Goal: Task Accomplishment & Management: Complete application form

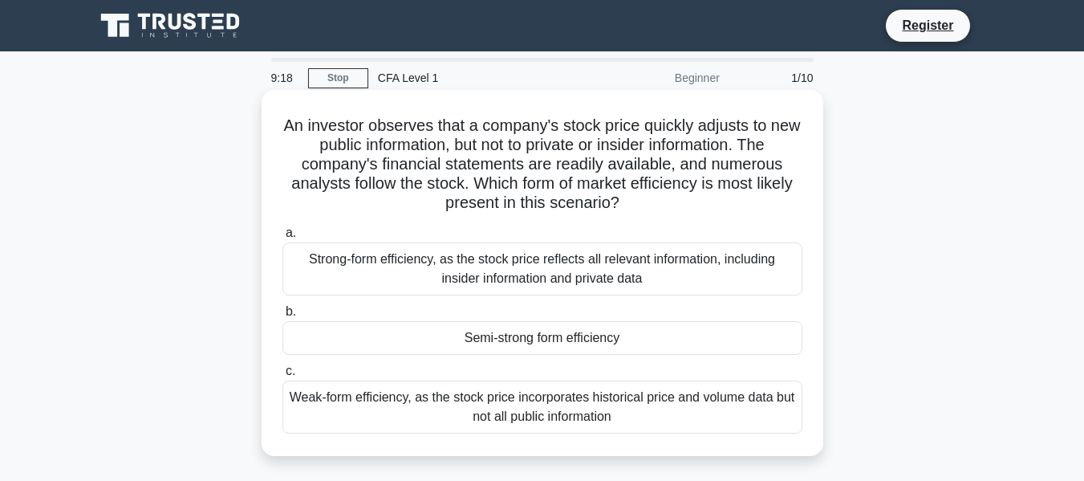
click at [509, 257] on div "Strong-form efficiency, as the stock price reflects all relevant information, i…" at bounding box center [543, 268] width 520 height 53
click at [283, 238] on input "a. Strong-form efficiency, as the stock price reflects all relevant information…" at bounding box center [283, 233] width 0 height 10
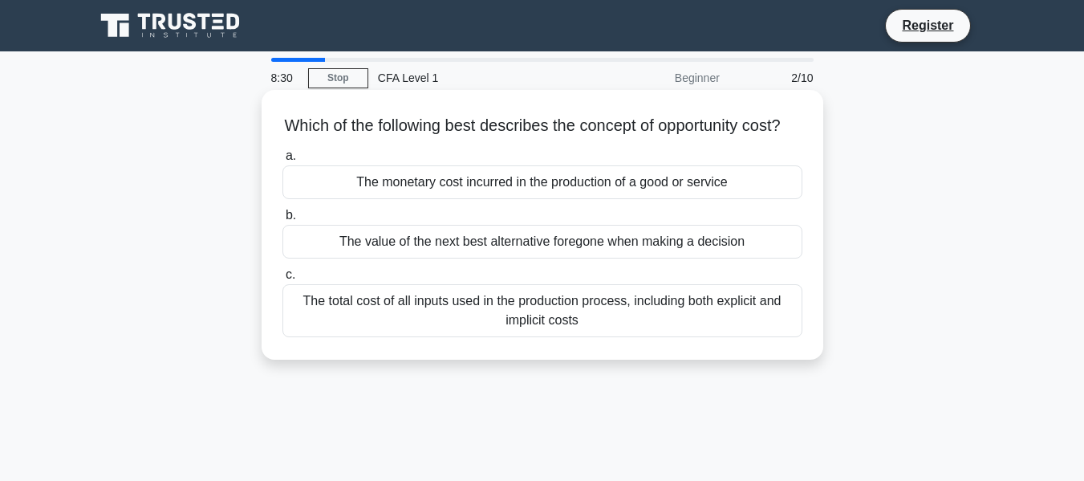
click at [596, 253] on div "The value of the next best alternative foregone when making a decision" at bounding box center [543, 242] width 520 height 34
click at [283, 221] on input "b. The value of the next best alternative foregone when making a decision" at bounding box center [283, 215] width 0 height 10
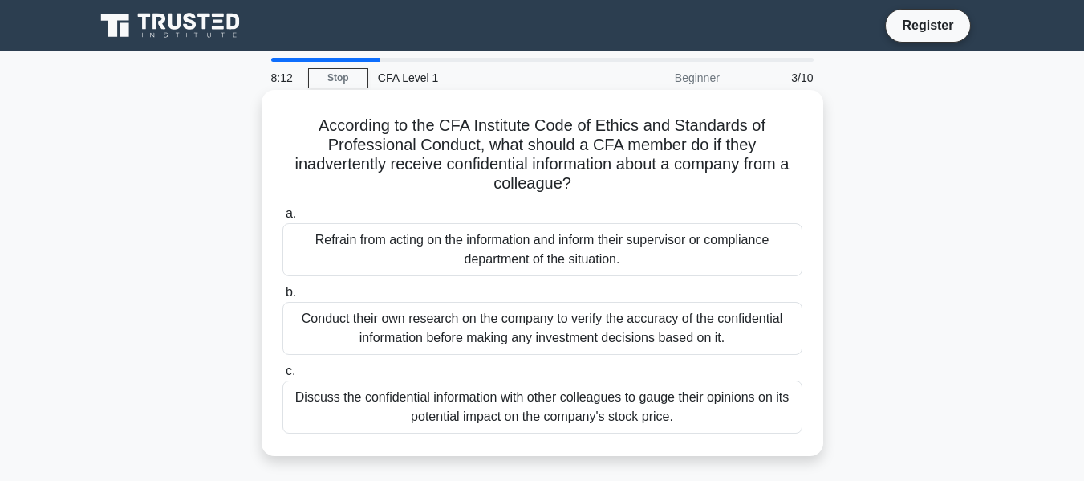
click at [569, 322] on div "Conduct their own research on the company to verify the accuracy of the confide…" at bounding box center [543, 328] width 520 height 53
click at [283, 298] on input "b. Conduct their own research on the company to verify the accuracy of the conf…" at bounding box center [283, 292] width 0 height 10
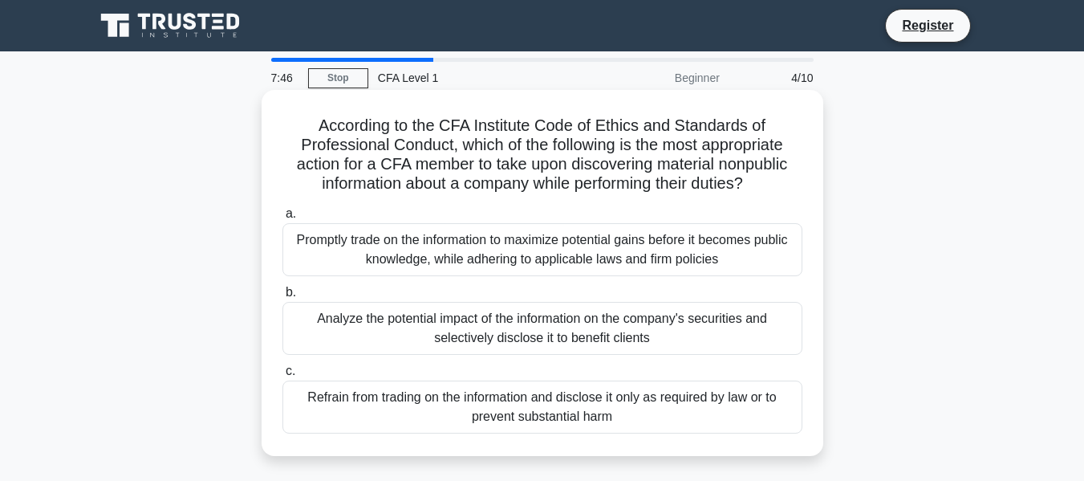
click at [565, 421] on div "Refrain from trading on the information and disclose it only as required by law…" at bounding box center [543, 406] width 520 height 53
click at [522, 407] on div "Refrain from trading on the information and disclose it only as required by law…" at bounding box center [543, 406] width 520 height 53
click at [283, 376] on input "c. Refrain from trading on the information and disclose it only as required by …" at bounding box center [283, 371] width 0 height 10
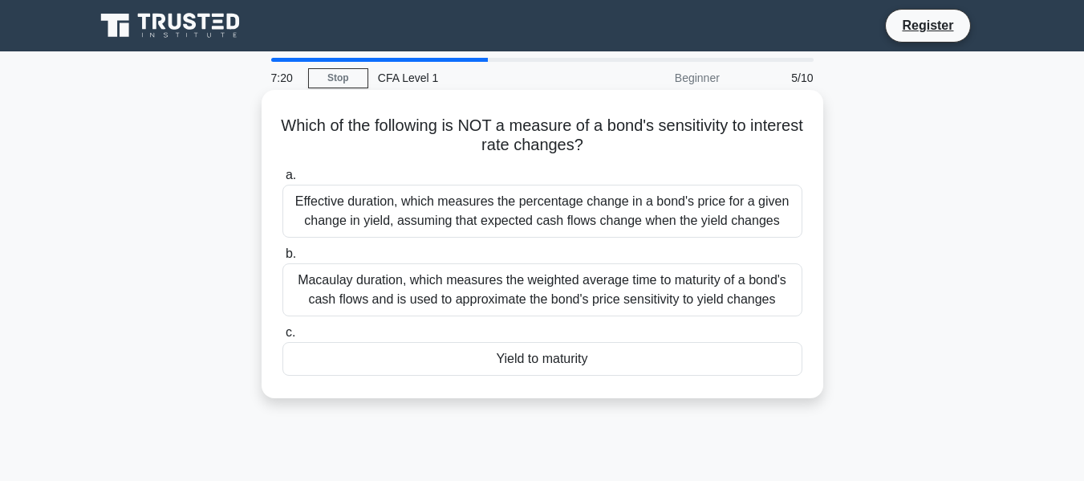
click at [519, 361] on div "Yield to maturity" at bounding box center [543, 359] width 520 height 34
click at [283, 338] on input "c. Yield to maturity" at bounding box center [283, 333] width 0 height 10
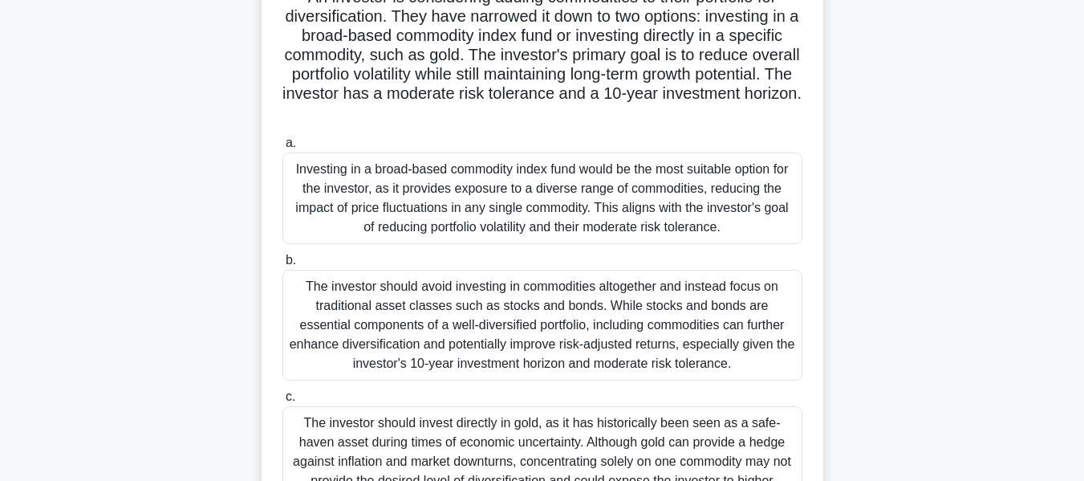
scroll to position [161, 0]
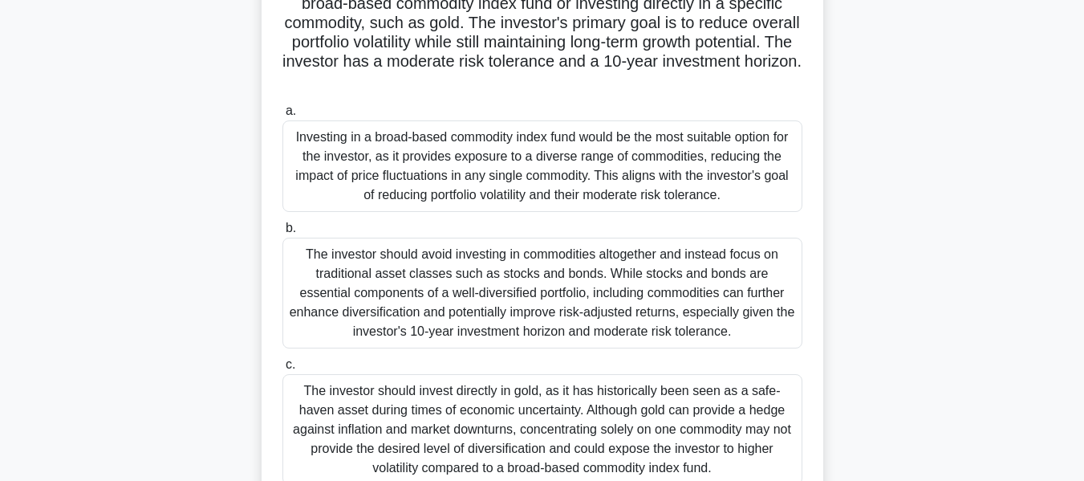
click at [583, 307] on div "The investor should avoid investing in commodities altogether and instead focus…" at bounding box center [543, 293] width 520 height 111
click at [283, 234] on input "b. The investor should avoid investing in commodities altogether and instead fo…" at bounding box center [283, 228] width 0 height 10
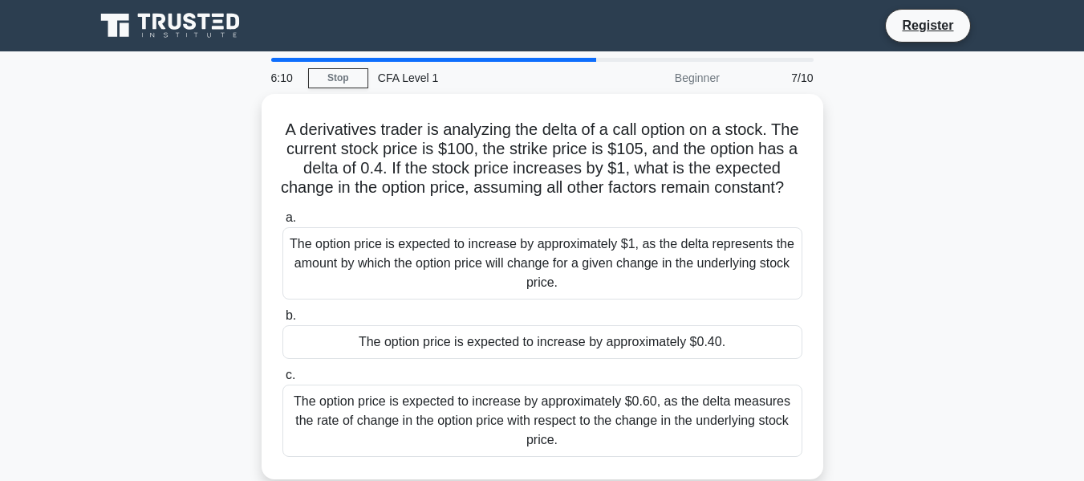
scroll to position [80, 0]
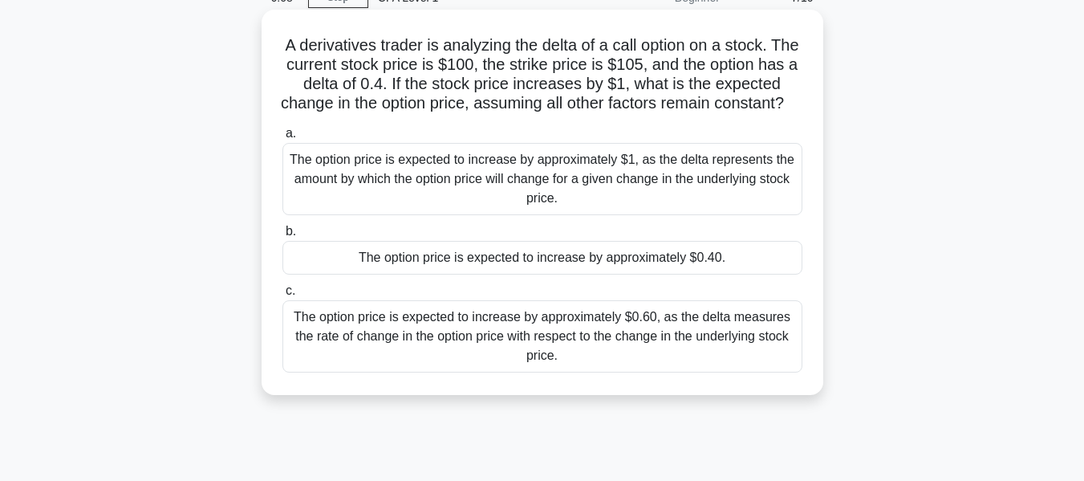
click at [526, 353] on div "The option price is expected to increase by approximately $0.60, as the delta m…" at bounding box center [543, 336] width 520 height 72
click at [283, 296] on input "c. The option price is expected to increase by approximately $0.60, as the delt…" at bounding box center [283, 291] width 0 height 10
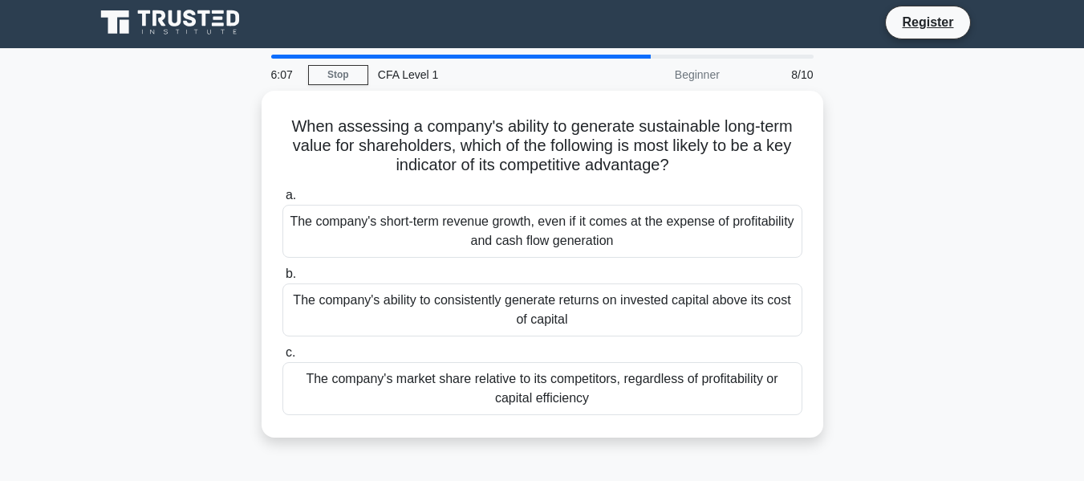
scroll to position [0, 0]
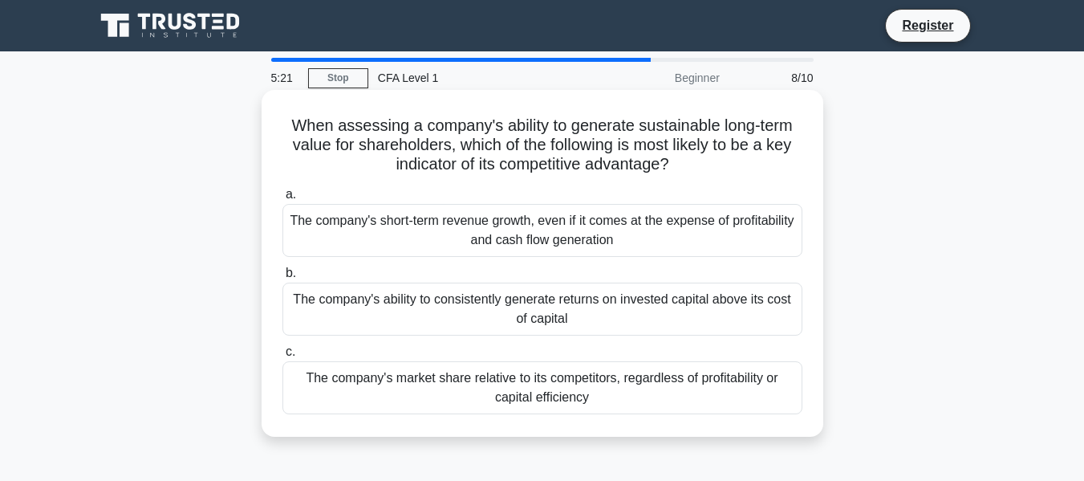
click at [539, 300] on div "The company's ability to consistently generate returns on invested capital abov…" at bounding box center [543, 309] width 520 height 53
click at [283, 279] on input "b. The company's ability to consistently generate returns on invested capital a…" at bounding box center [283, 273] width 0 height 10
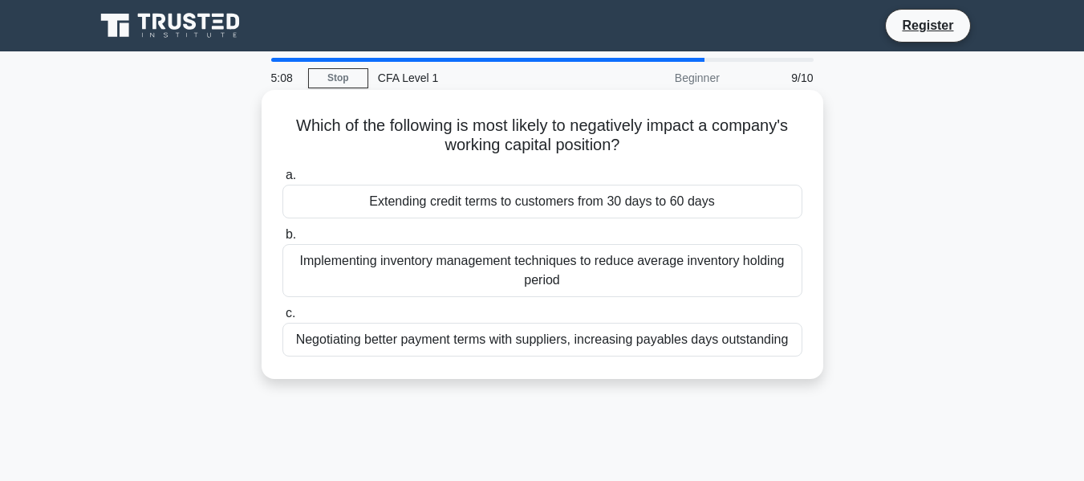
click at [574, 194] on div "Extending credit terms to customers from 30 days to 60 days" at bounding box center [543, 202] width 520 height 34
click at [283, 181] on input "a. Extending credit terms to customers from 30 days to 60 days" at bounding box center [283, 175] width 0 height 10
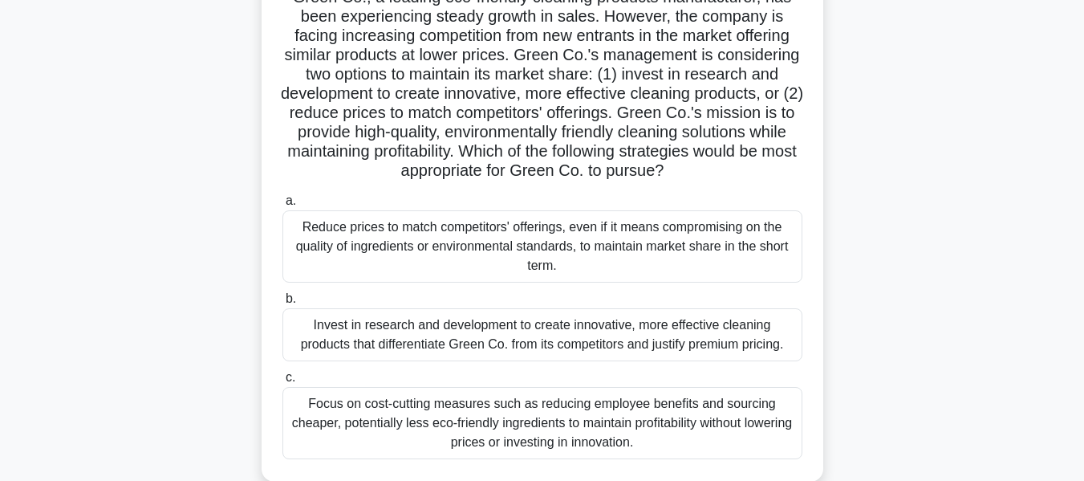
scroll to position [161, 0]
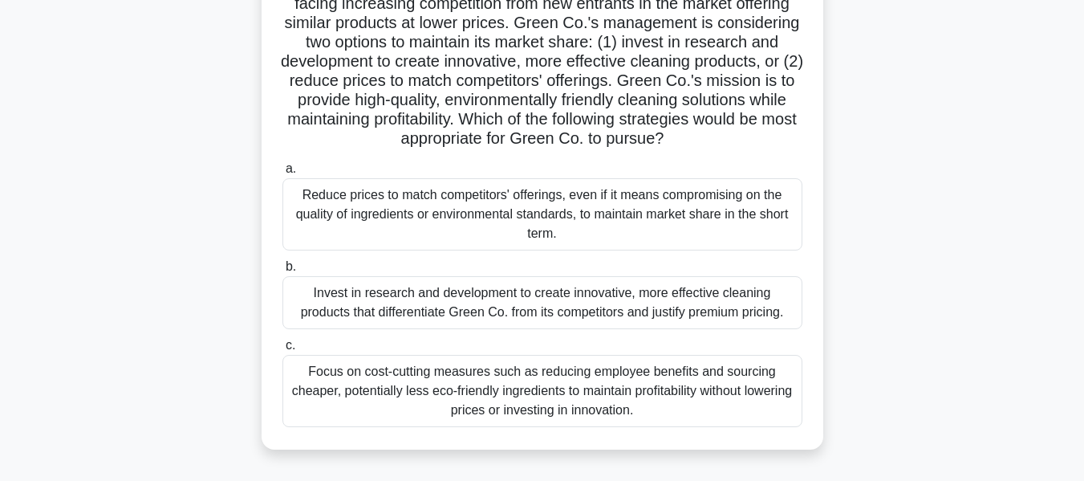
click at [670, 298] on div "Invest in research and development to create innovative, more effective cleanin…" at bounding box center [543, 302] width 520 height 53
click at [283, 272] on input "b. Invest in research and development to create innovative, more effective clea…" at bounding box center [283, 267] width 0 height 10
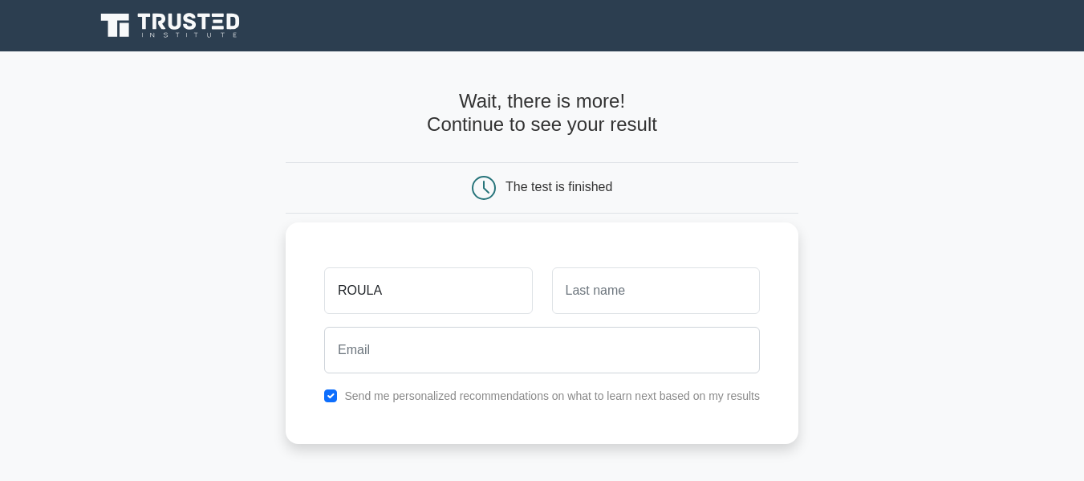
type input "ROULA"
click at [608, 299] on input "text" at bounding box center [656, 290] width 208 height 47
type input "SAAD"
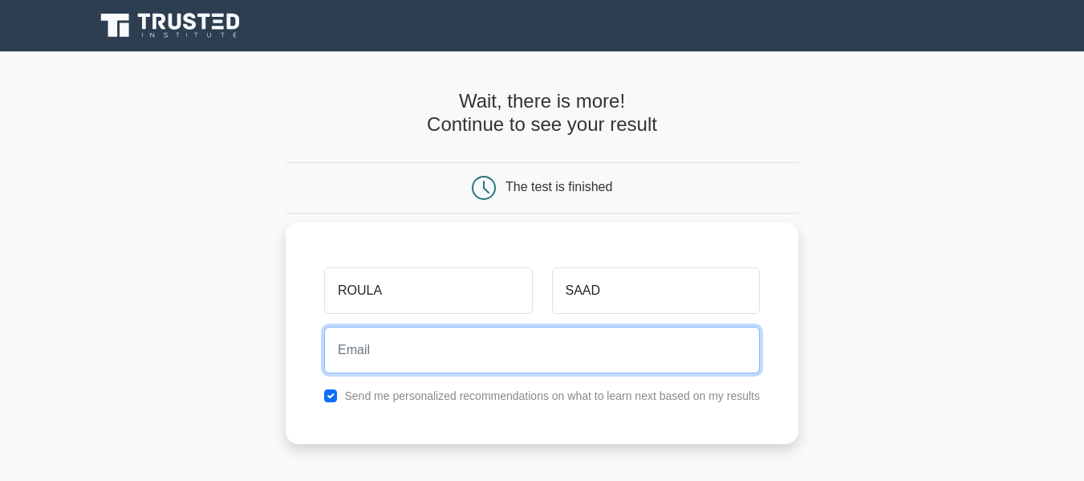
click at [495, 345] on input "email" at bounding box center [542, 350] width 436 height 47
type input "[EMAIL_ADDRESS][DOMAIN_NAME]"
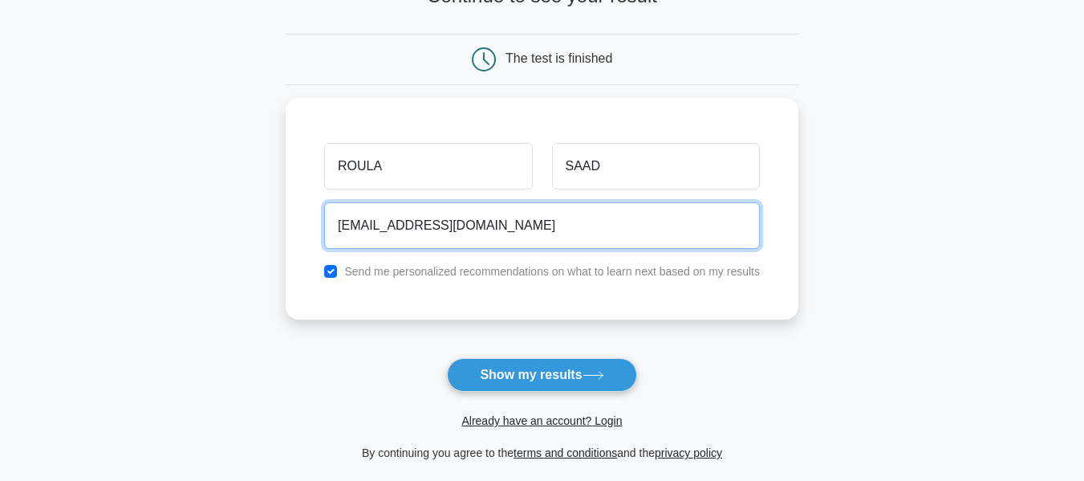
scroll to position [161, 0]
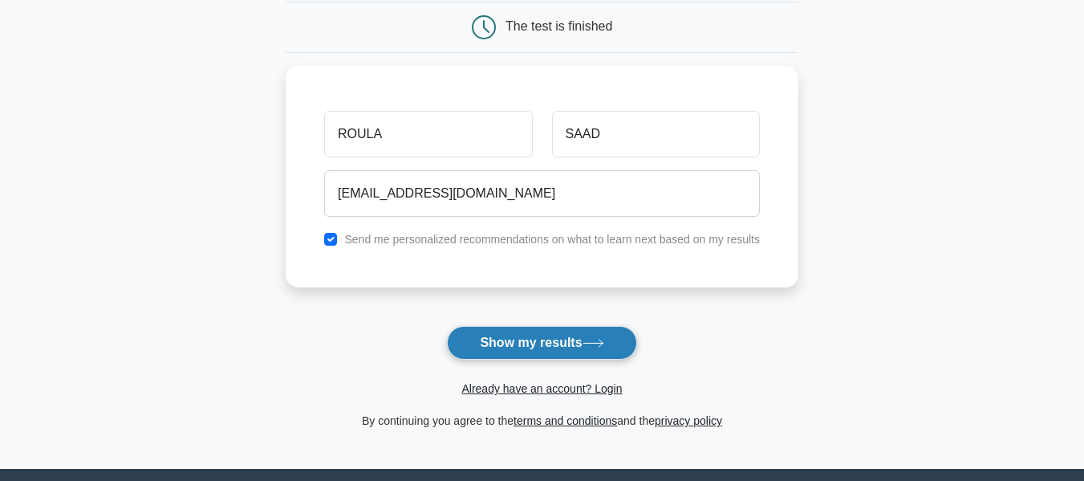
click at [545, 338] on button "Show my results" at bounding box center [541, 343] width 189 height 34
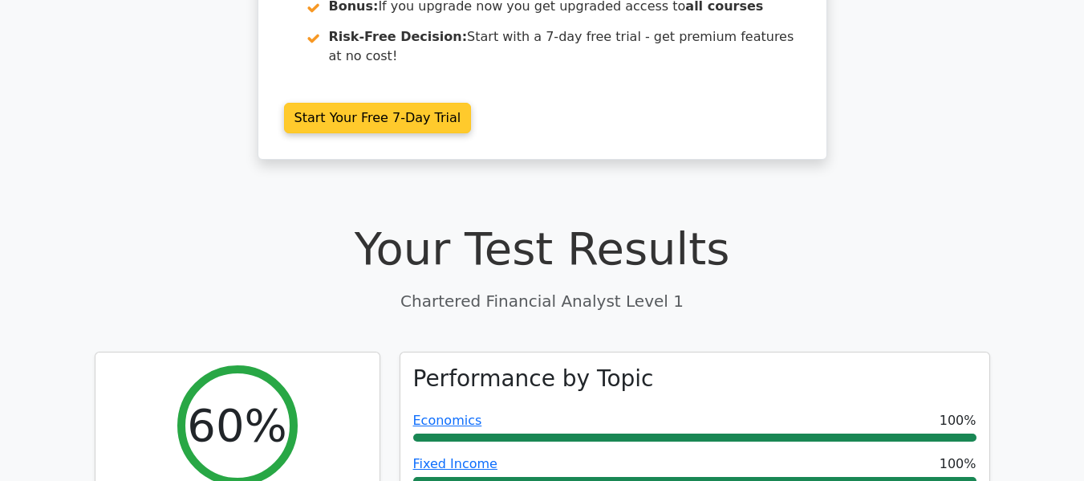
scroll to position [401, 0]
